Goal: Task Accomplishment & Management: Use online tool/utility

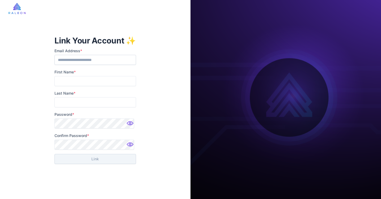
click at [128, 124] on img at bounding box center [130, 125] width 11 height 11
click at [129, 144] on img at bounding box center [130, 146] width 11 height 11
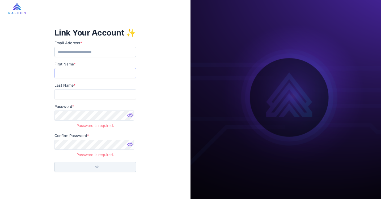
click at [108, 72] on input "First Name *" at bounding box center [94, 73] width 81 height 10
type input "*******"
click at [98, 92] on input "Last Name *" at bounding box center [94, 94] width 81 height 10
type input "******"
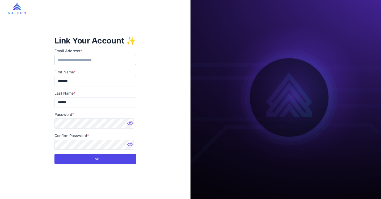
click at [89, 159] on button "Link" at bounding box center [94, 159] width 81 height 10
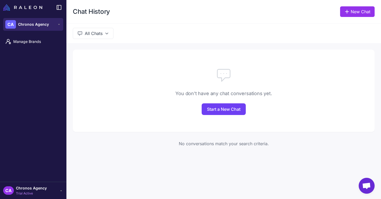
click at [51, 24] on button "CA Chronos Agency" at bounding box center [33, 24] width 60 height 13
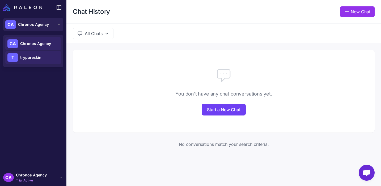
click at [31, 58] on span "trypureskin" at bounding box center [30, 57] width 21 height 6
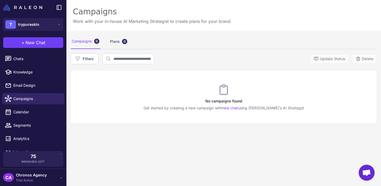
click at [49, 174] on div "CA Chronos Agency Trial Active" at bounding box center [33, 177] width 60 height 11
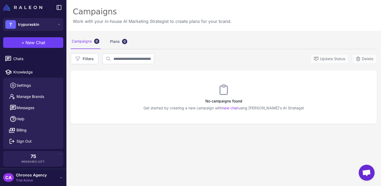
click at [52, 176] on div "CA Chronos Agency Trial Active" at bounding box center [33, 177] width 60 height 11
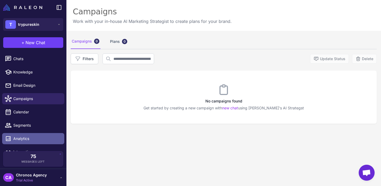
scroll to position [8, 0]
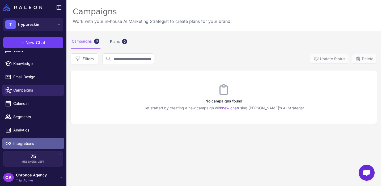
click at [35, 143] on span "Integrations" at bounding box center [36, 143] width 47 height 6
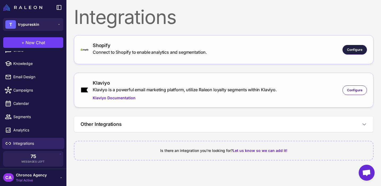
click at [354, 48] on span "Configure" at bounding box center [354, 49] width 15 height 5
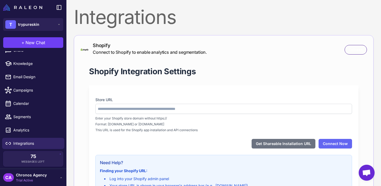
type input "**********"
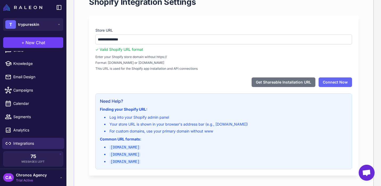
scroll to position [70, 0]
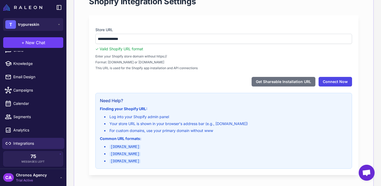
click at [339, 83] on button "Connect Now" at bounding box center [334, 82] width 33 height 10
